Goal: Check status: Check status

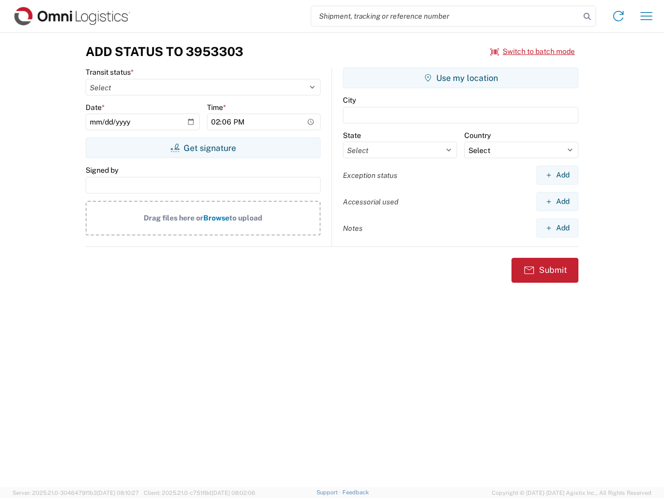
click at [445, 16] on input "search" at bounding box center [445, 16] width 269 height 20
click at [587, 17] on icon at bounding box center [587, 16] width 15 height 15
click at [618, 16] on icon at bounding box center [618, 16] width 17 height 17
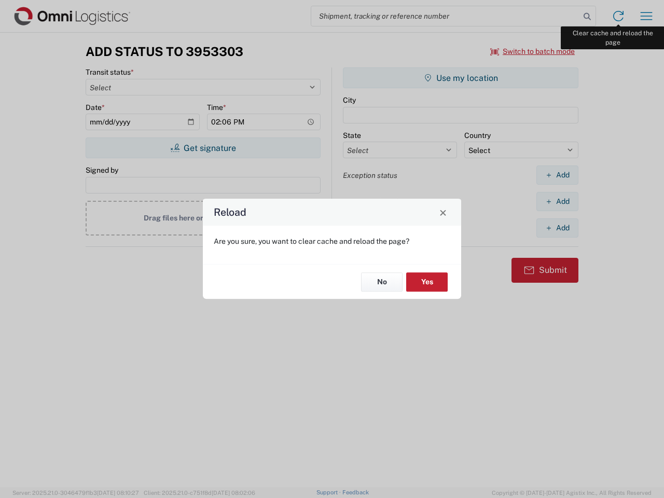
click at [646, 16] on div "Reload Are you sure, you want to clear cache and reload the page? No Yes" at bounding box center [332, 249] width 664 height 498
click at [533, 51] on div "Reload Are you sure, you want to clear cache and reload the page? No Yes" at bounding box center [332, 249] width 664 height 498
click at [203, 148] on div "Reload Are you sure, you want to clear cache and reload the page? No Yes" at bounding box center [332, 249] width 664 height 498
click at [461, 78] on div "Reload Are you sure, you want to clear cache and reload the page? No Yes" at bounding box center [332, 249] width 664 height 498
click at [557, 175] on div "Reload Are you sure, you want to clear cache and reload the page? No Yes" at bounding box center [332, 249] width 664 height 498
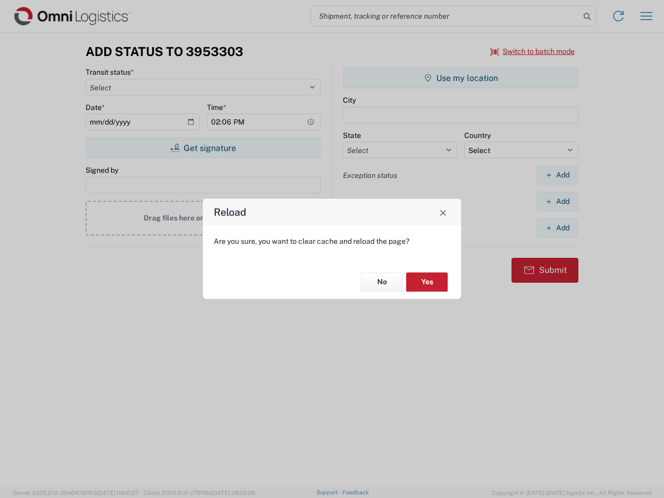
click at [557, 201] on div "Reload Are you sure, you want to clear cache and reload the page? No Yes" at bounding box center [332, 249] width 664 height 498
click at [557, 228] on div "Reload Are you sure, you want to clear cache and reload the page? No Yes" at bounding box center [332, 249] width 664 height 498
